Goal: Task Accomplishment & Management: Use online tool/utility

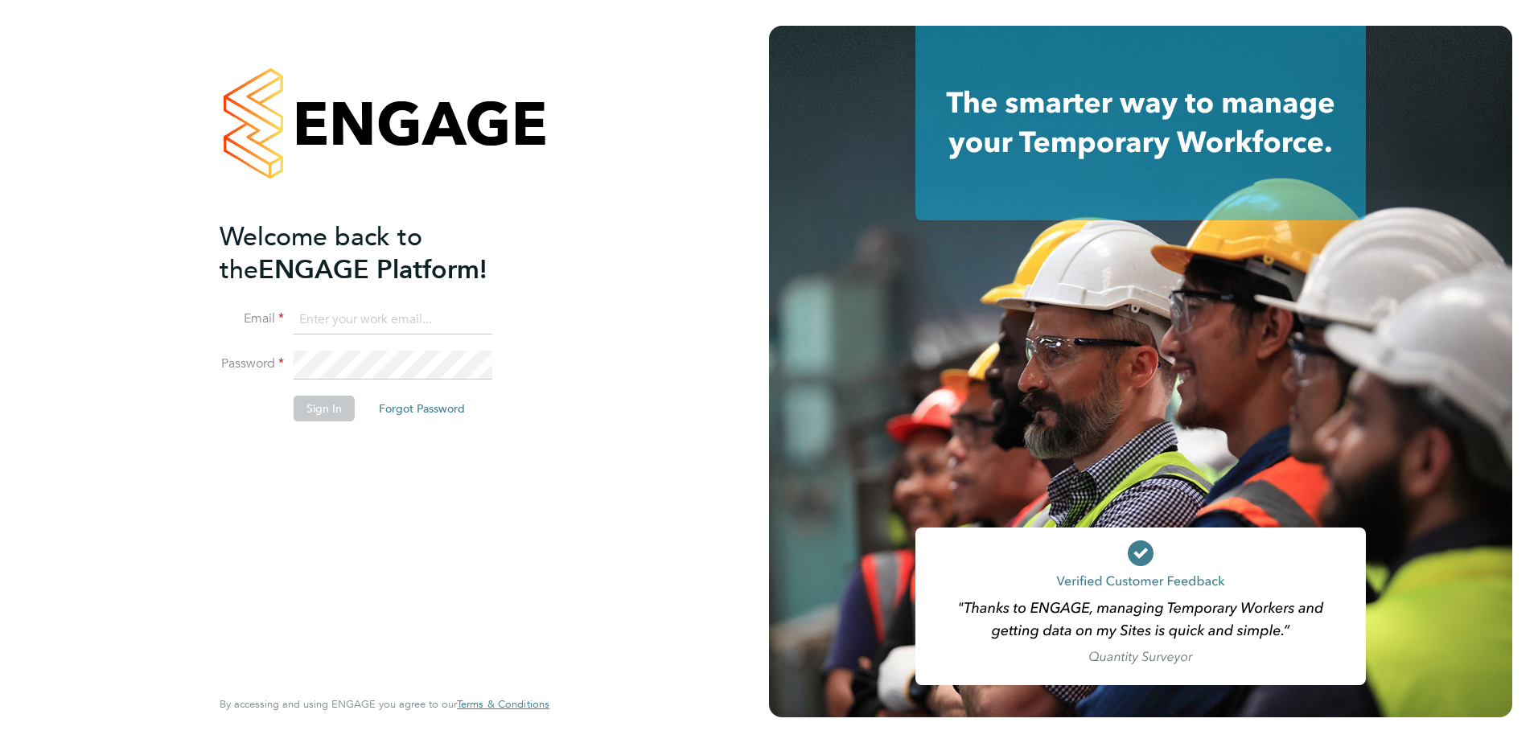
type input "[EMAIL_ADDRESS][DOMAIN_NAME]"
click at [317, 405] on button "Sign In" at bounding box center [324, 409] width 61 height 26
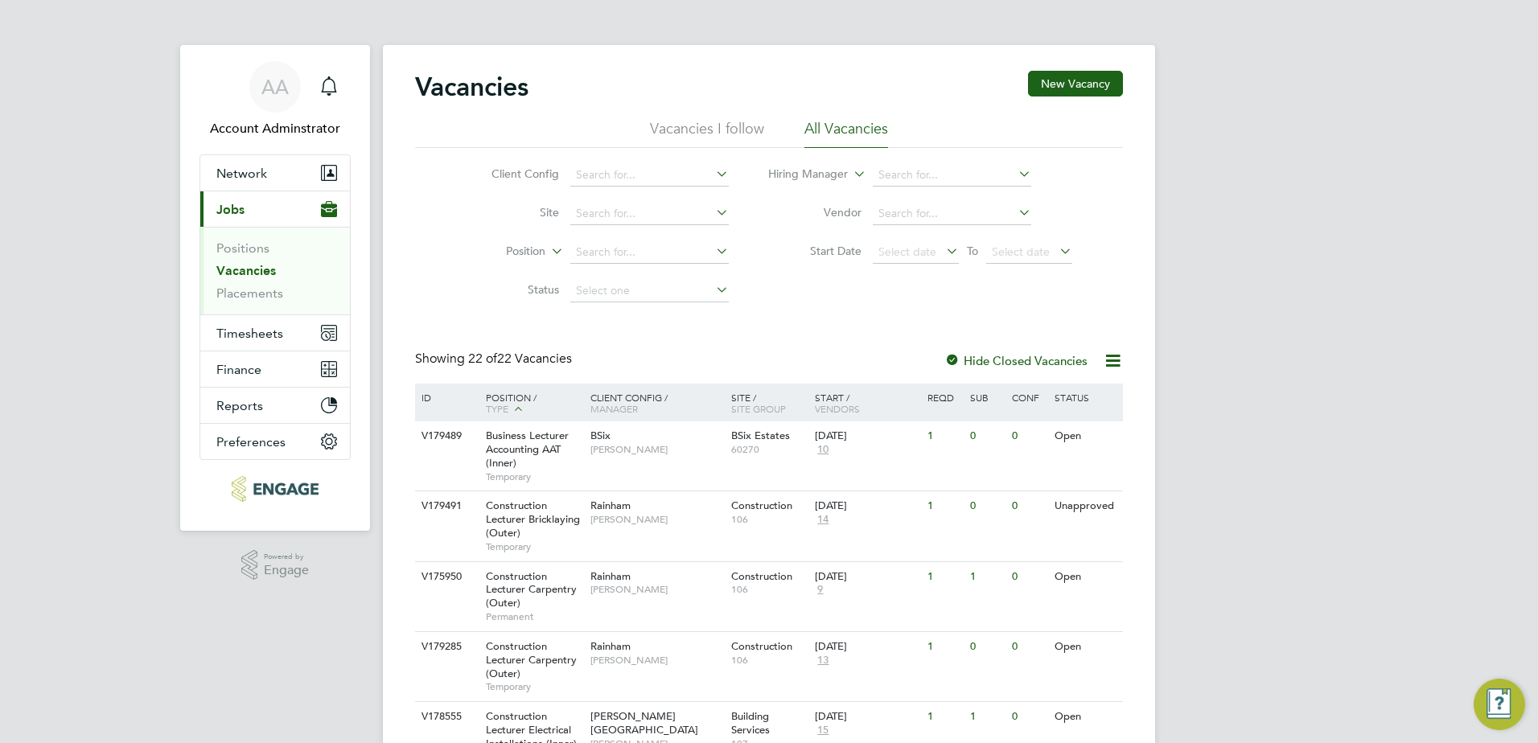
click at [953, 363] on div at bounding box center [952, 362] width 16 height 16
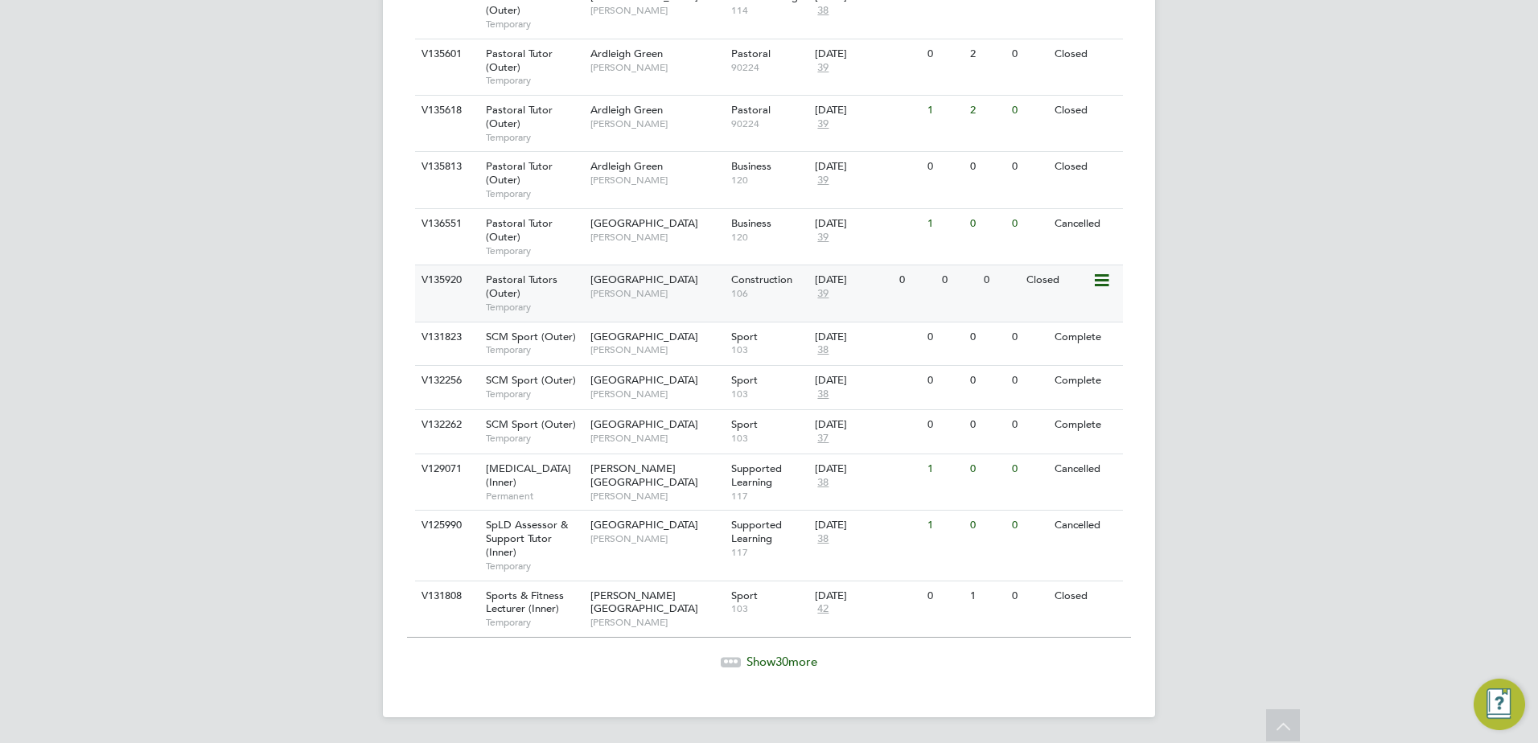
scroll to position [1648, 0]
click at [762, 654] on span "Show 30 more" at bounding box center [781, 661] width 71 height 15
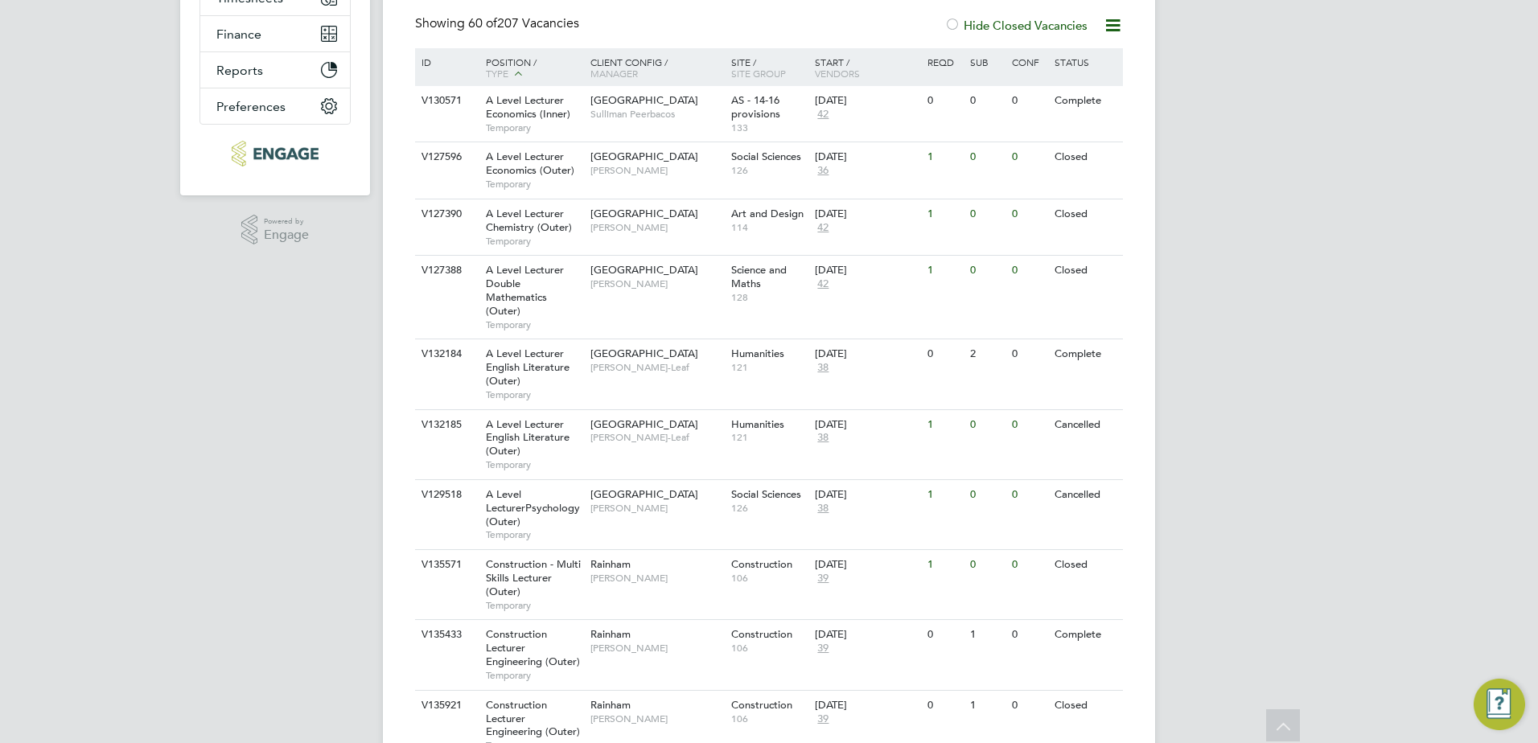
scroll to position [0, 0]
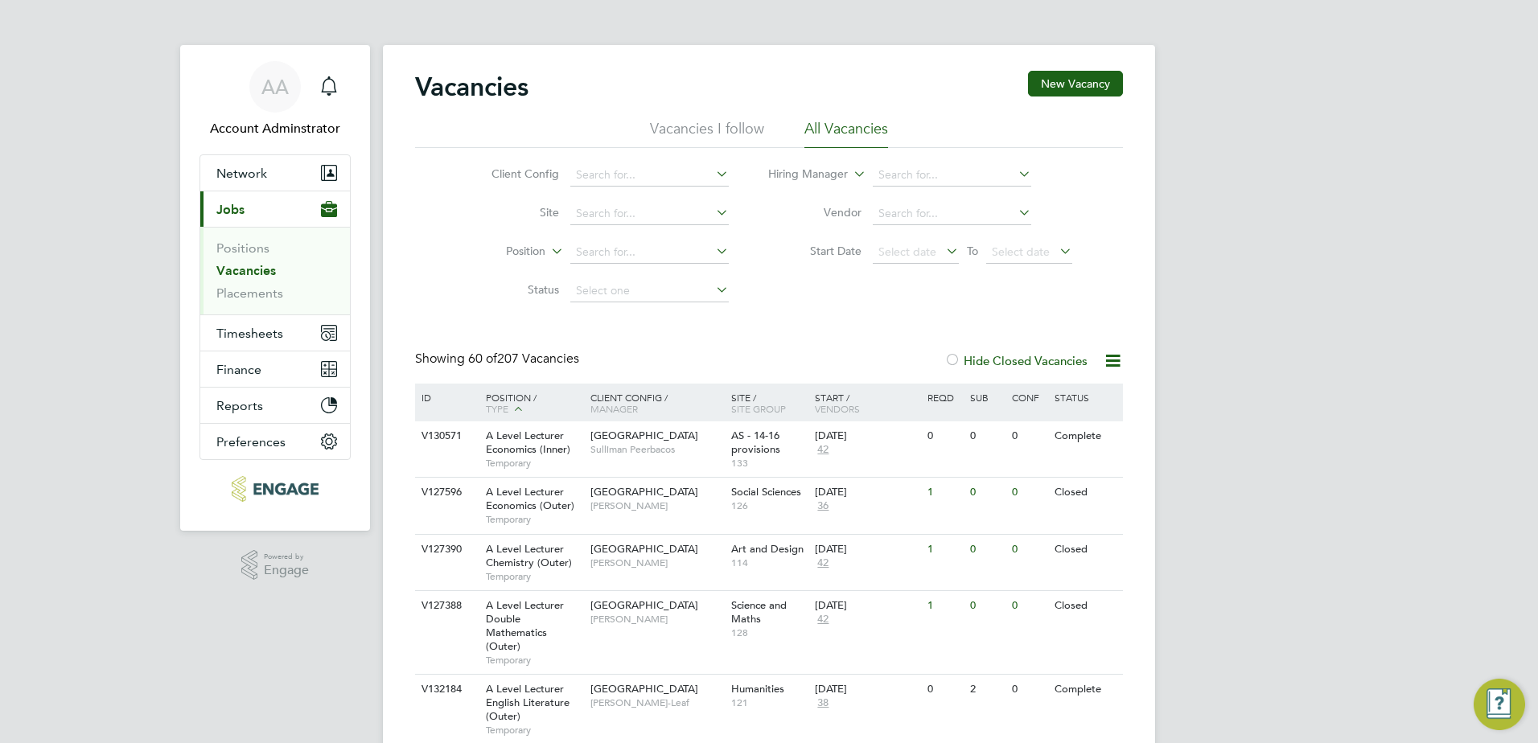
click at [960, 355] on div at bounding box center [952, 362] width 16 height 16
